Goal: Find specific page/section: Find specific page/section

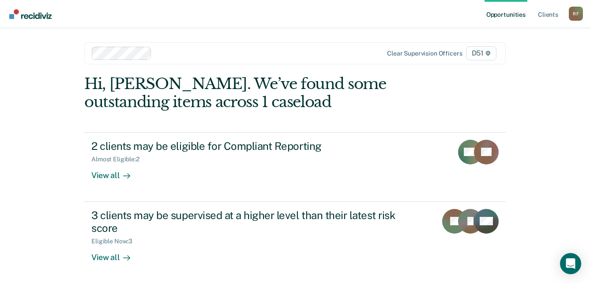
click at [172, 53] on div at bounding box center [265, 53] width 220 height 10
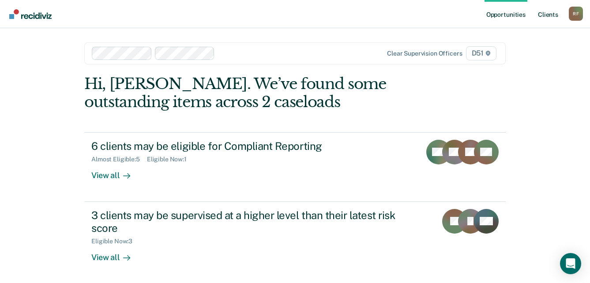
click at [549, 15] on link "Client s" at bounding box center [548, 14] width 24 height 28
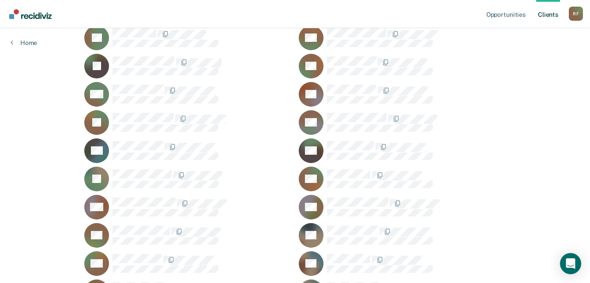
scroll to position [265, 0]
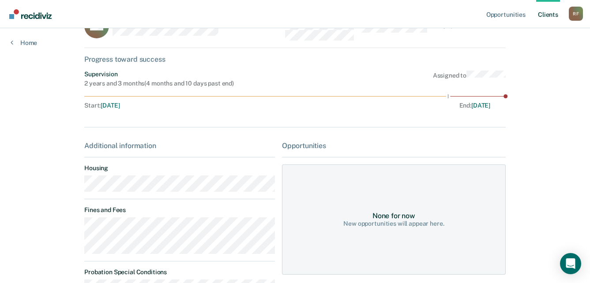
scroll to position [44, 0]
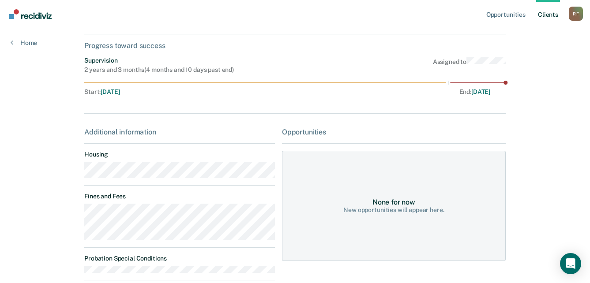
click at [80, 178] on main "MC Contacts Preferred Name Preferred Contact None Call Text Email None Progress…" at bounding box center [295, 161] width 442 height 354
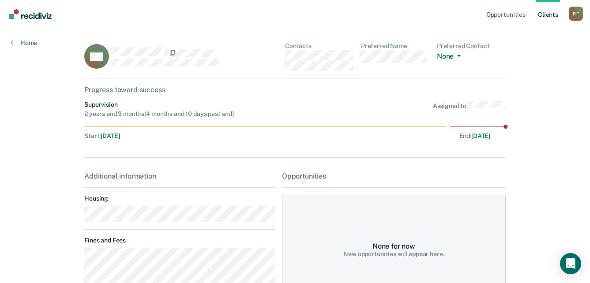
click at [280, 58] on div "MC Contacts Preferred Name Preferred Contact None Call Text Email None" at bounding box center [294, 60] width 421 height 36
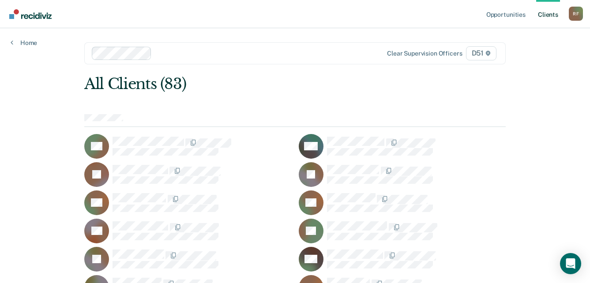
click at [580, 13] on div "R F" at bounding box center [575, 14] width 14 height 14
click at [523, 56] on link "Log Out" at bounding box center [539, 57] width 71 height 7
